Goal: Understand process/instructions: Learn how to perform a task or action

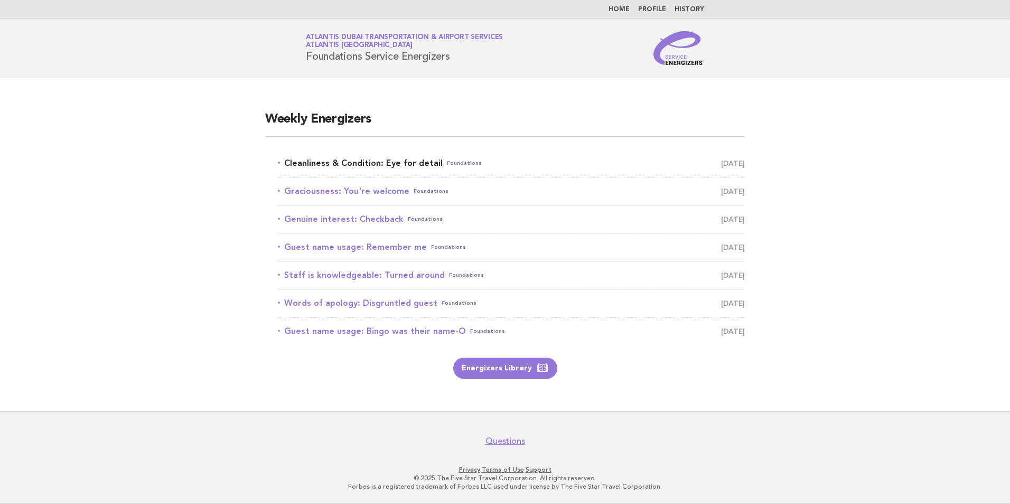
click at [382, 164] on link "Cleanliness & Condition: Eye for detail Foundations October 6" at bounding box center [511, 163] width 467 height 15
click at [416, 160] on link "Cleanliness & Condition: Eye for detail Foundations October 6" at bounding box center [511, 163] width 467 height 15
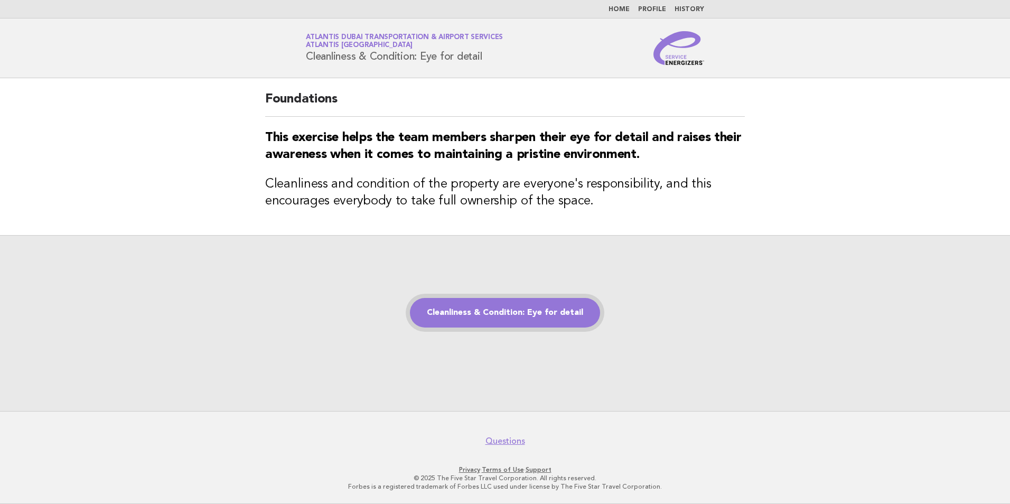
click at [513, 314] on link "Cleanliness & Condition: Eye for detail" at bounding box center [505, 313] width 190 height 30
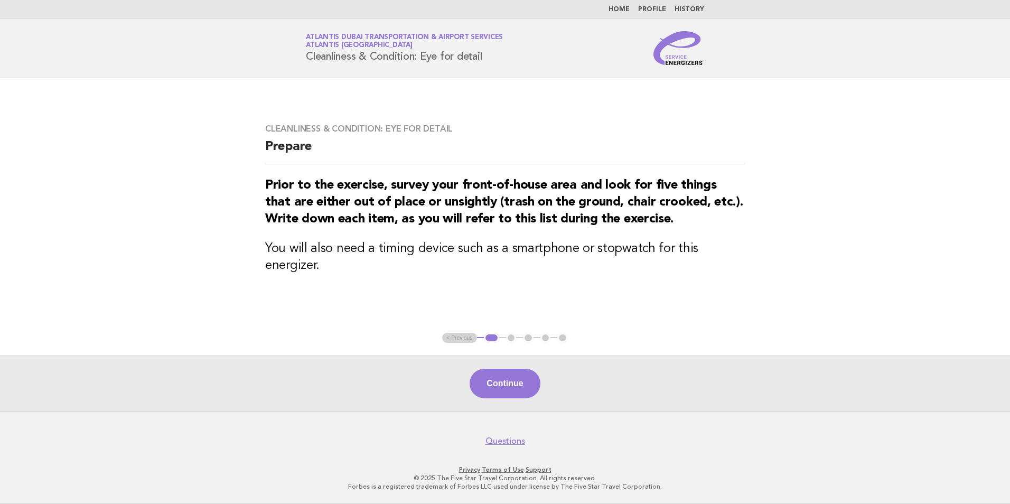
drag, startPoint x: 483, startPoint y: 59, endPoint x: 310, endPoint y: 38, distance: 174.5
click at [310, 38] on h1 "Service Energizers Atlantis Dubai Transportation & Airport Services Atlantis [G…" at bounding box center [404, 47] width 197 height 27
click at [676, 259] on h3 "You will also need a timing device such as a smartphone or stopwatch for this e…" at bounding box center [505, 257] width 480 height 34
click at [504, 389] on button "Continue" at bounding box center [505, 384] width 70 height 30
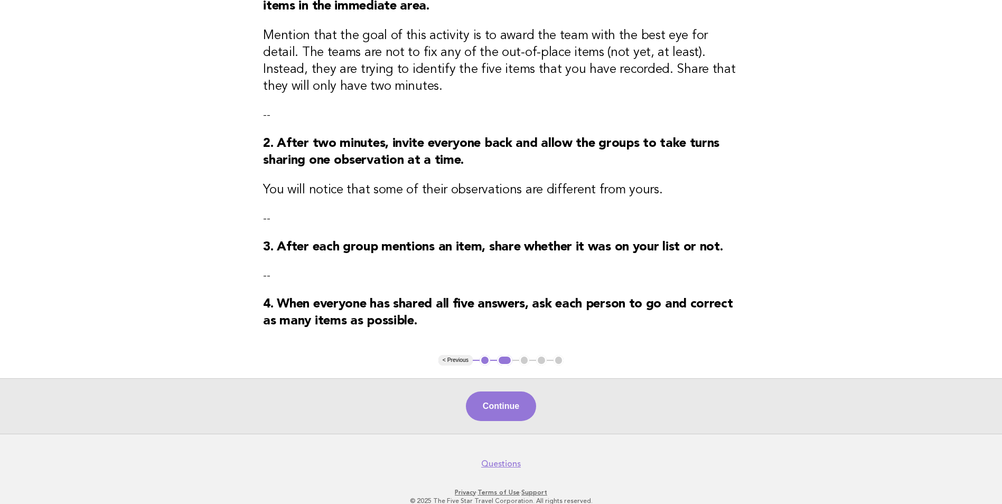
scroll to position [189, 0]
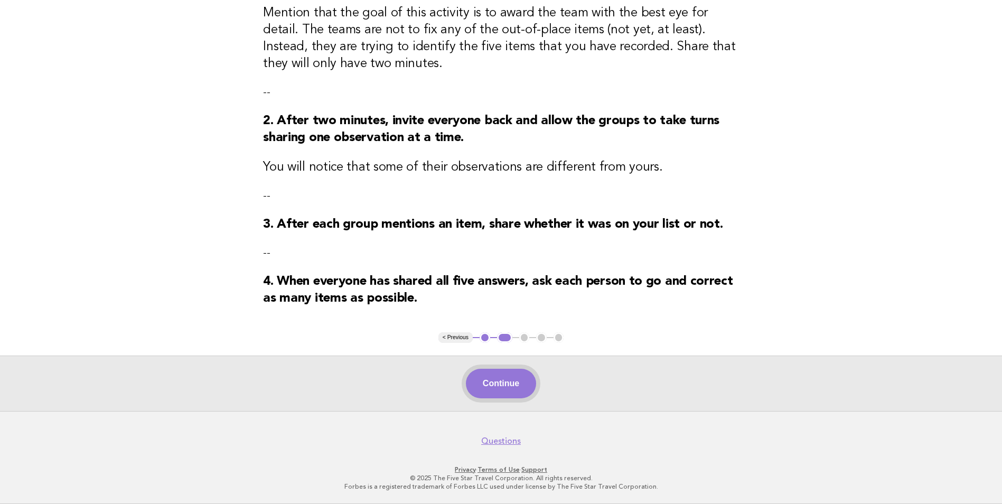
click at [524, 375] on button "Continue" at bounding box center [501, 384] width 70 height 30
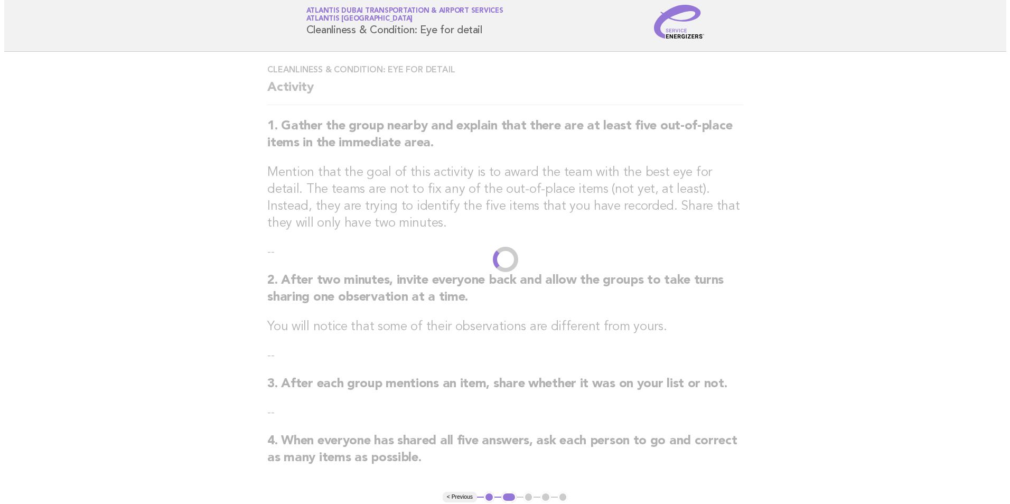
scroll to position [0, 0]
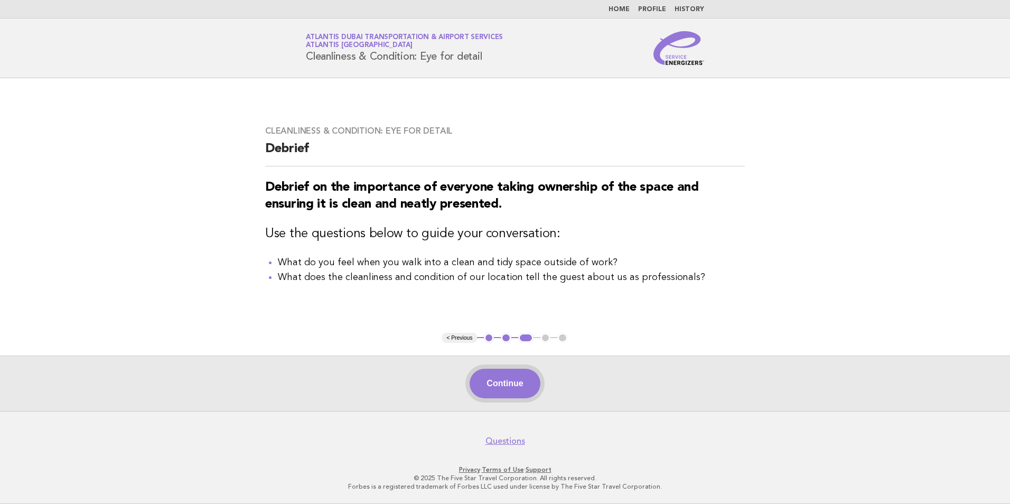
click at [516, 395] on button "Continue" at bounding box center [505, 384] width 70 height 30
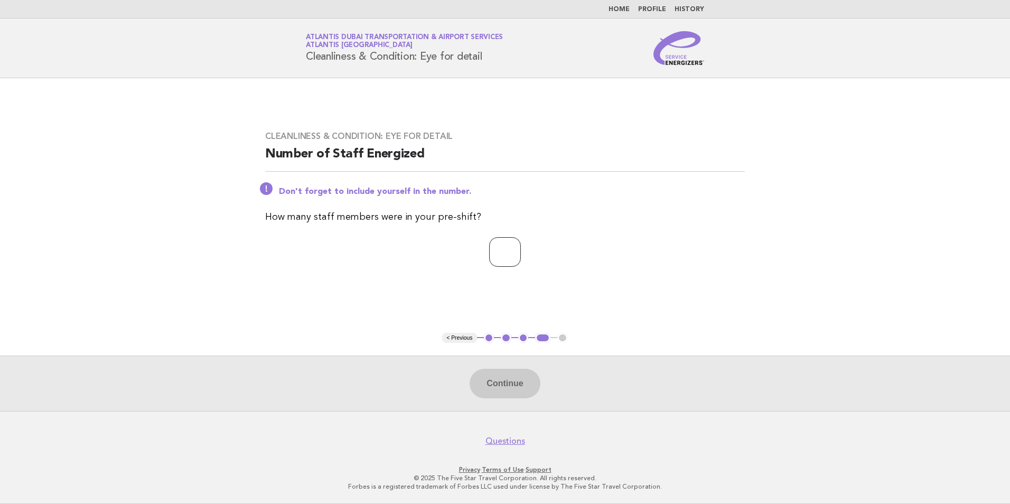
click at [500, 259] on input "number" at bounding box center [505, 252] width 32 height 30
type input "**"
click at [501, 375] on button "Continue" at bounding box center [505, 384] width 70 height 30
